Goal: Information Seeking & Learning: Learn about a topic

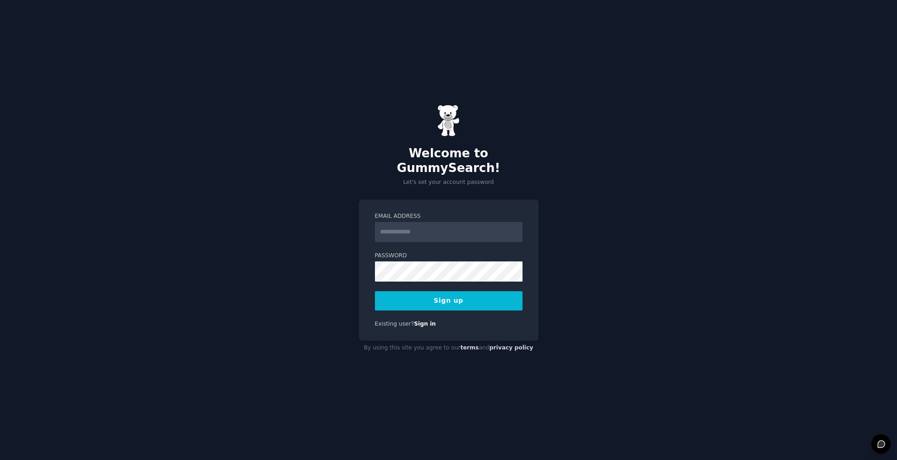
click at [403, 226] on input "Email Address" at bounding box center [449, 232] width 148 height 20
type input "**********"
click at [444, 291] on button "Sign up" at bounding box center [449, 300] width 148 height 19
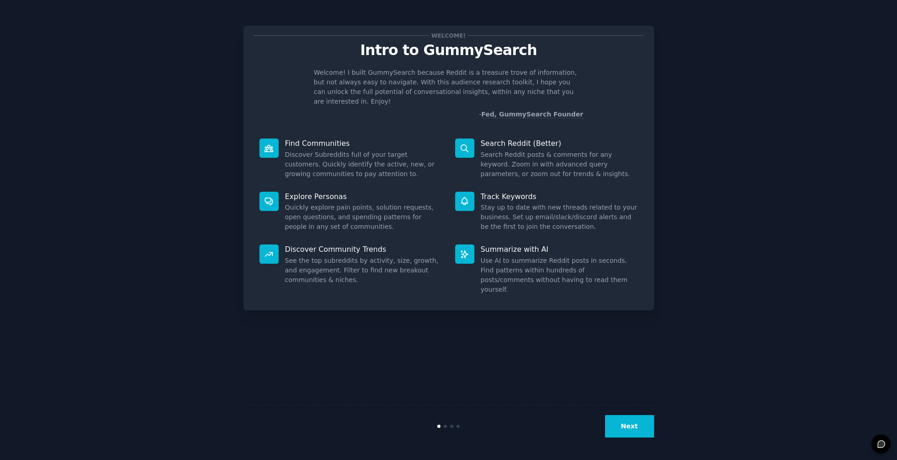
click at [628, 429] on button "Next" at bounding box center [629, 426] width 49 height 22
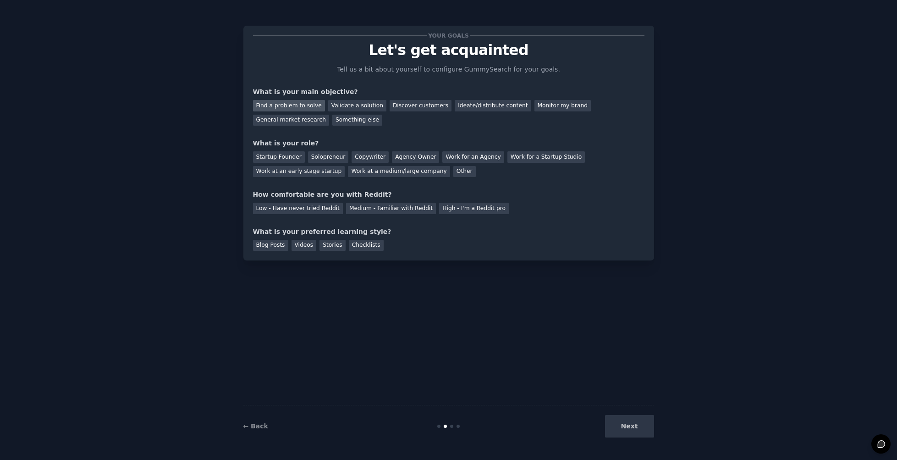
click at [296, 104] on div "Find a problem to solve" at bounding box center [289, 105] width 72 height 11
click at [321, 156] on div "Solopreneur" at bounding box center [328, 156] width 40 height 11
click at [396, 208] on div "Medium - Familiar with Reddit" at bounding box center [391, 208] width 90 height 11
click at [363, 246] on div "Checklists" at bounding box center [366, 245] width 35 height 11
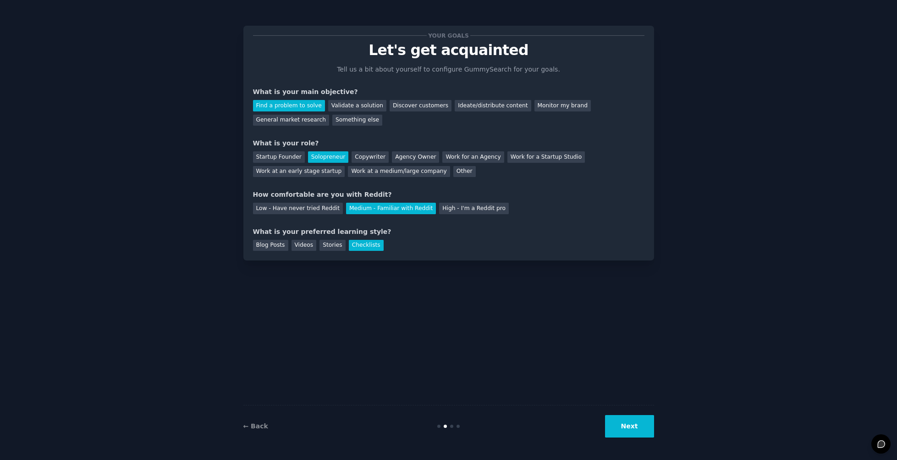
click at [628, 430] on button "Next" at bounding box center [629, 426] width 49 height 22
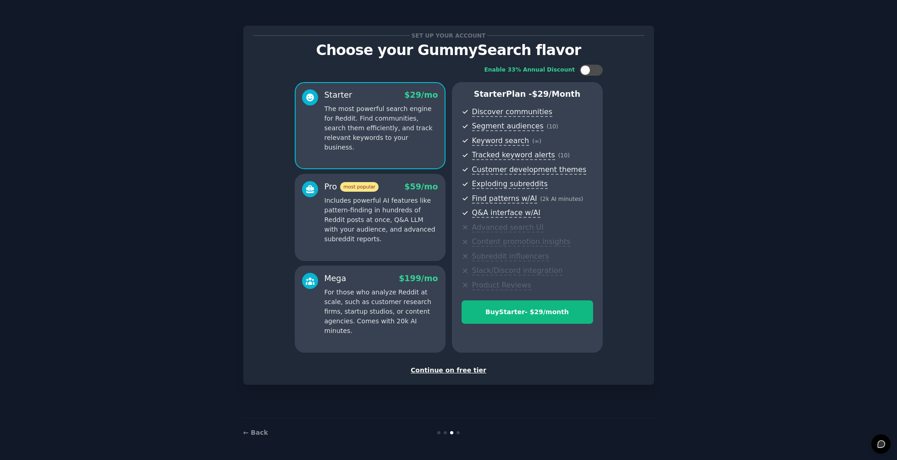
click at [459, 369] on div "Continue on free tier" at bounding box center [449, 370] width 392 height 10
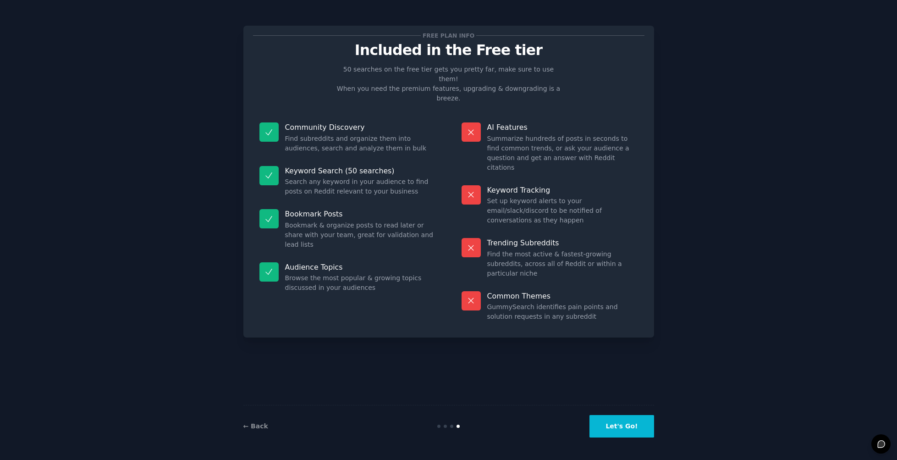
click at [613, 424] on button "Let's Go!" at bounding box center [622, 426] width 64 height 22
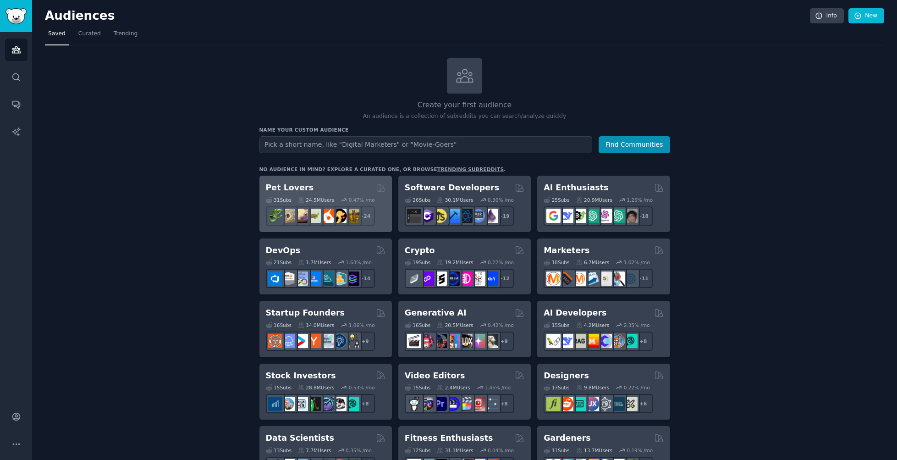
click at [290, 185] on h2 "Pet Lovers" at bounding box center [290, 187] width 48 height 11
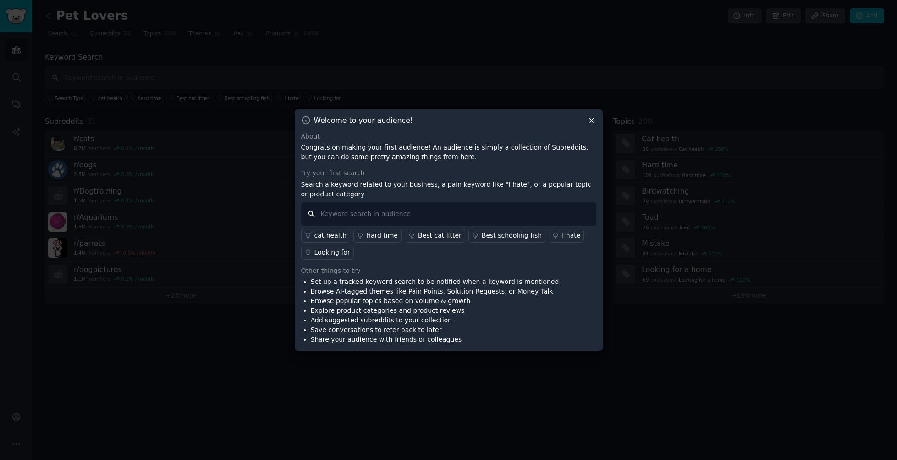
click at [356, 218] on input "text" at bounding box center [448, 213] width 295 height 23
type input "I wish someone made"
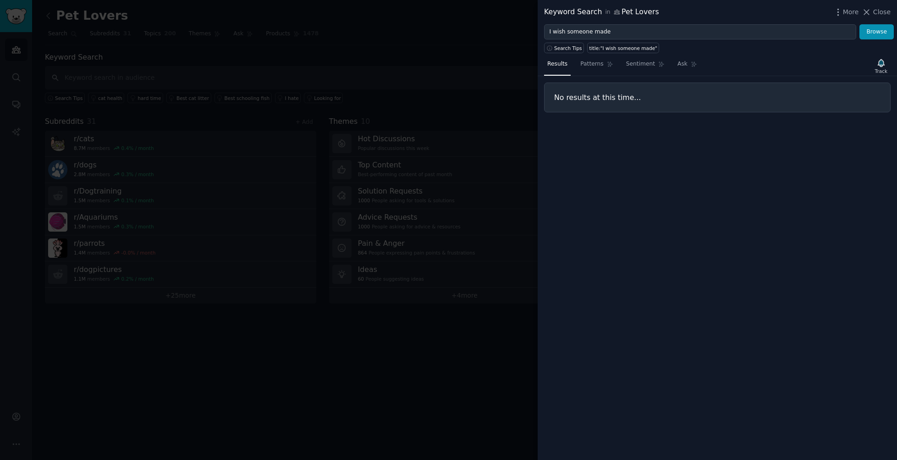
click at [871, 9] on icon at bounding box center [867, 12] width 10 height 10
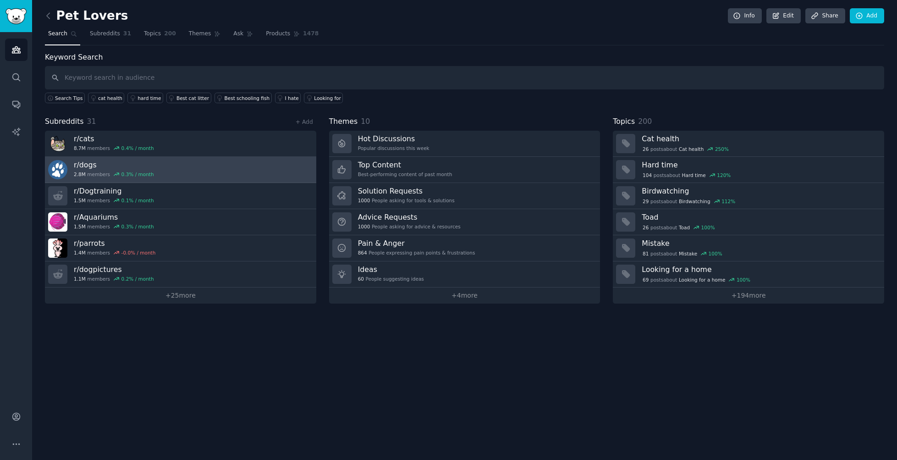
click at [85, 165] on h3 "r/ dogs" at bounding box center [114, 165] width 80 height 10
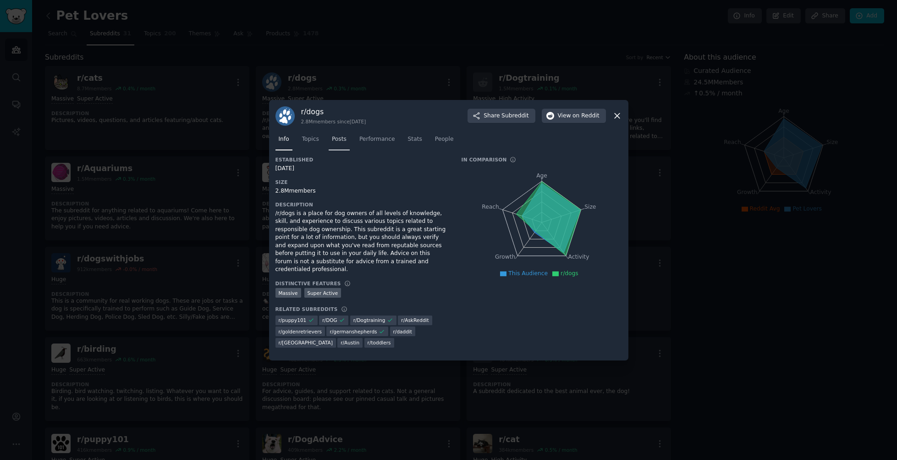
click at [342, 143] on span "Posts" at bounding box center [339, 139] width 15 height 8
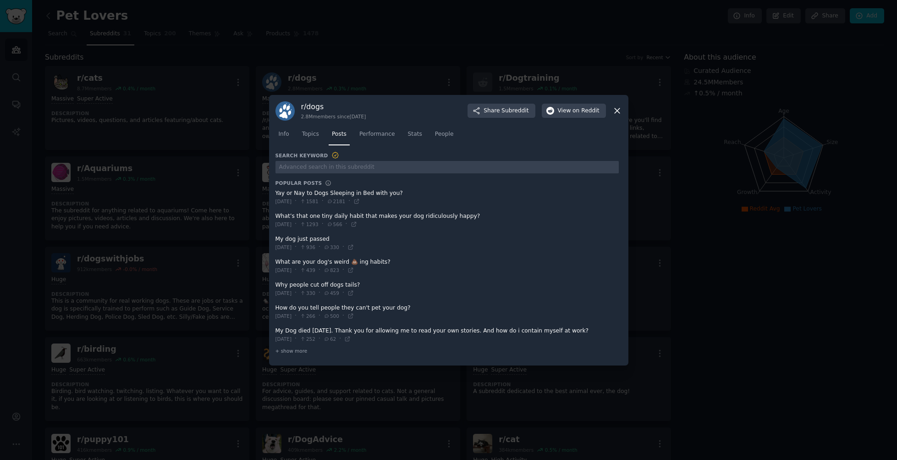
click at [618, 109] on icon at bounding box center [617, 110] width 5 height 5
